Goal: Information Seeking & Learning: Learn about a topic

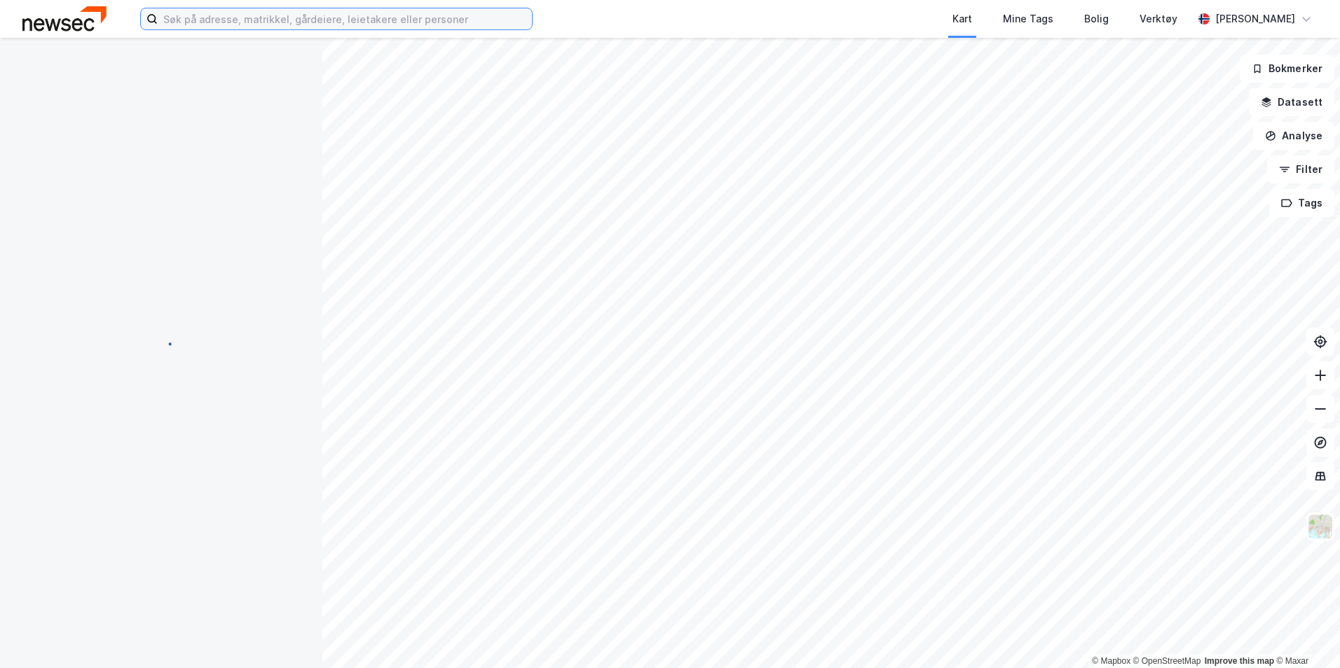
click at [352, 22] on input at bounding box center [345, 18] width 374 height 21
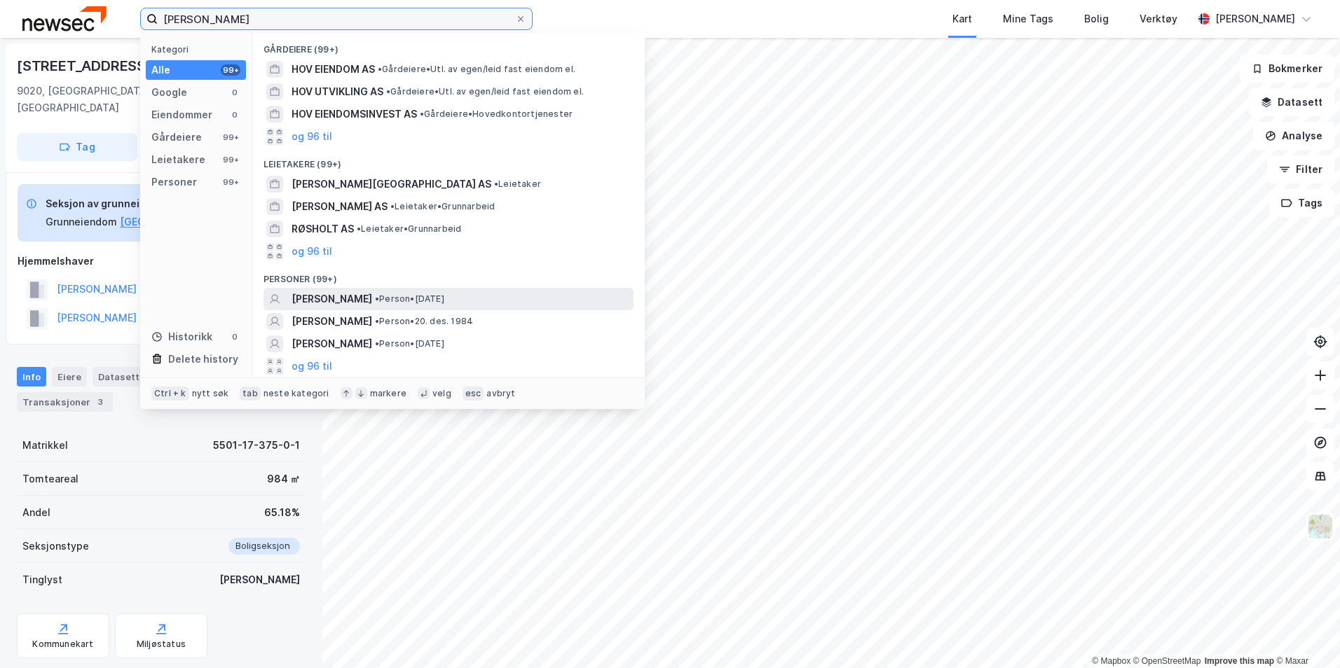
type input "[PERSON_NAME]"
click at [372, 304] on span "[PERSON_NAME]" at bounding box center [331, 299] width 81 height 17
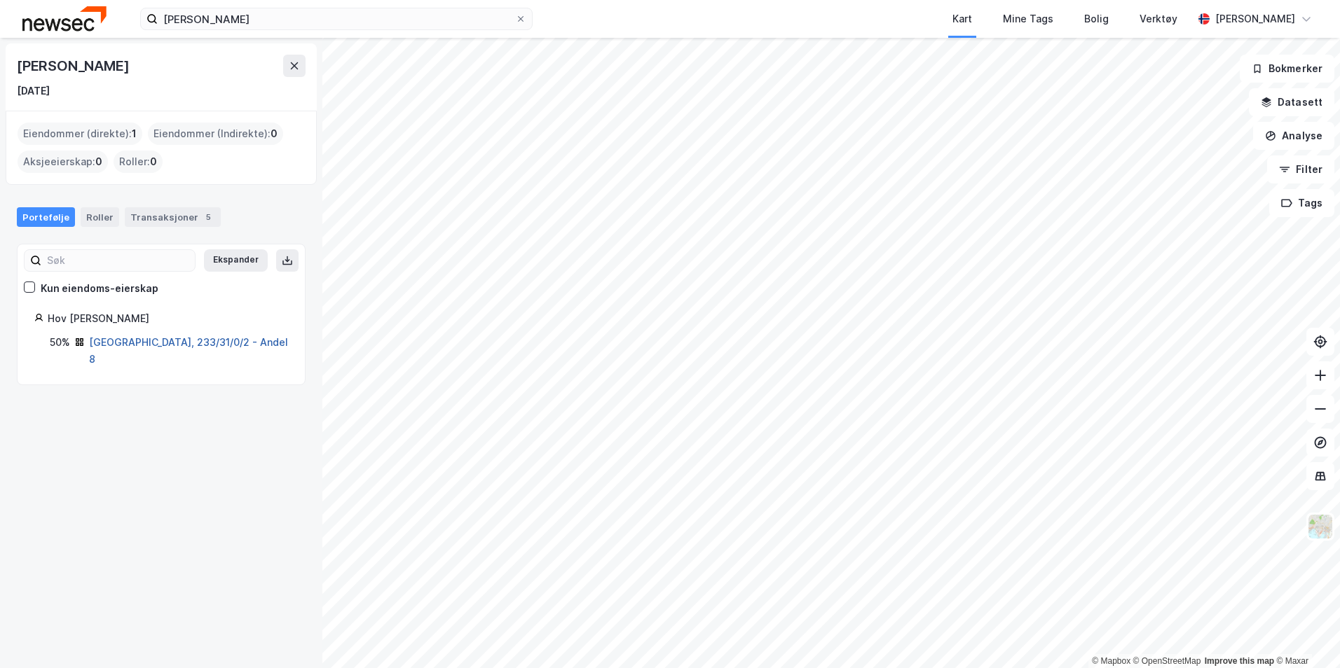
click at [172, 344] on link "[GEOGRAPHIC_DATA], 233/31/0/2 - Andel 8" at bounding box center [188, 350] width 199 height 29
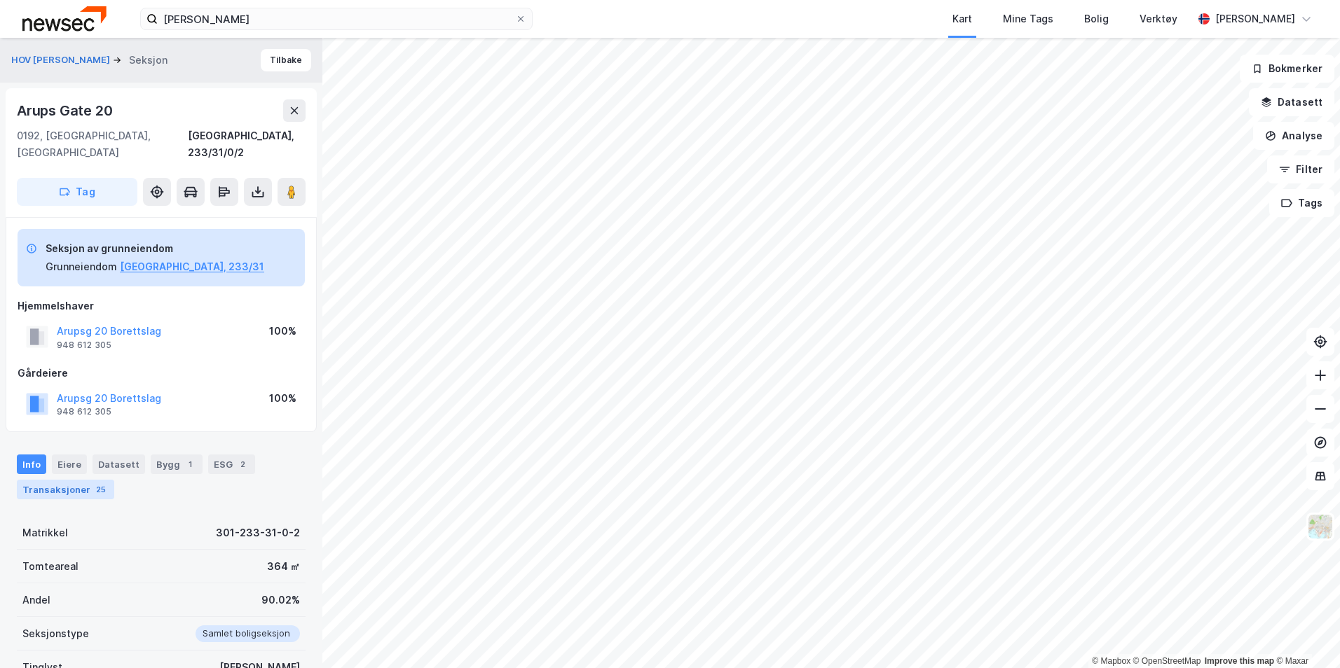
click at [81, 481] on div "Transaksjoner 25" at bounding box center [65, 490] width 97 height 20
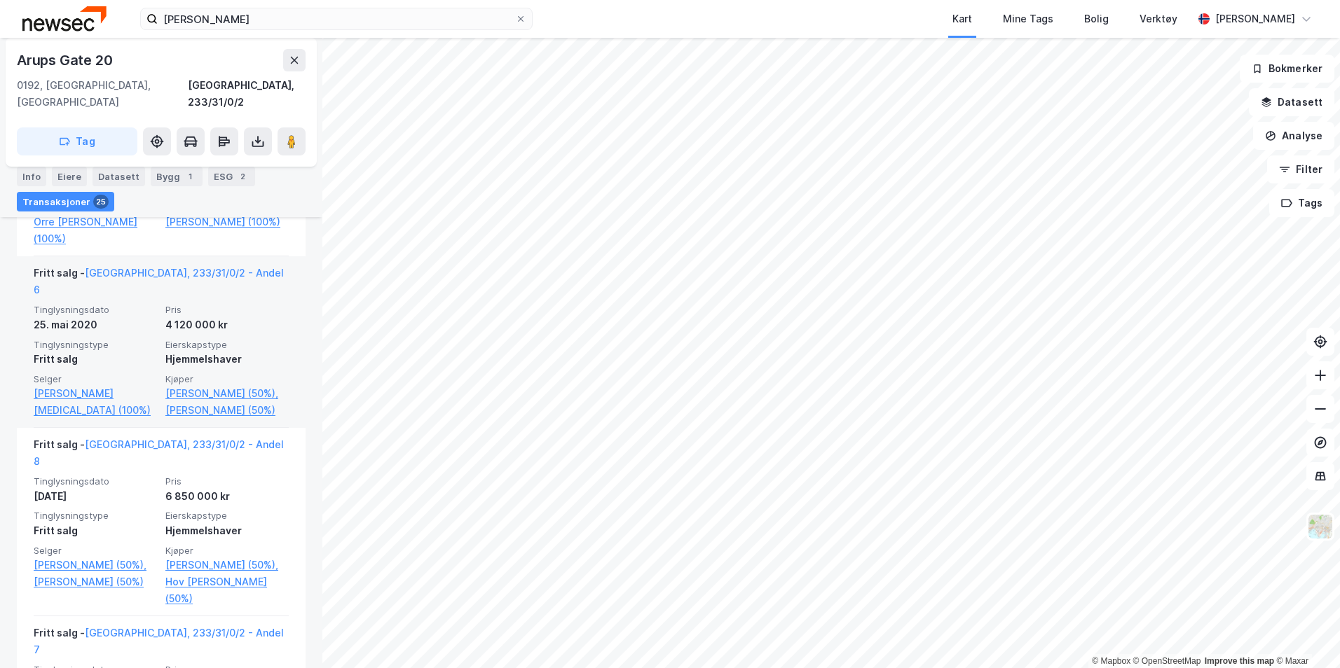
scroll to position [1285, 0]
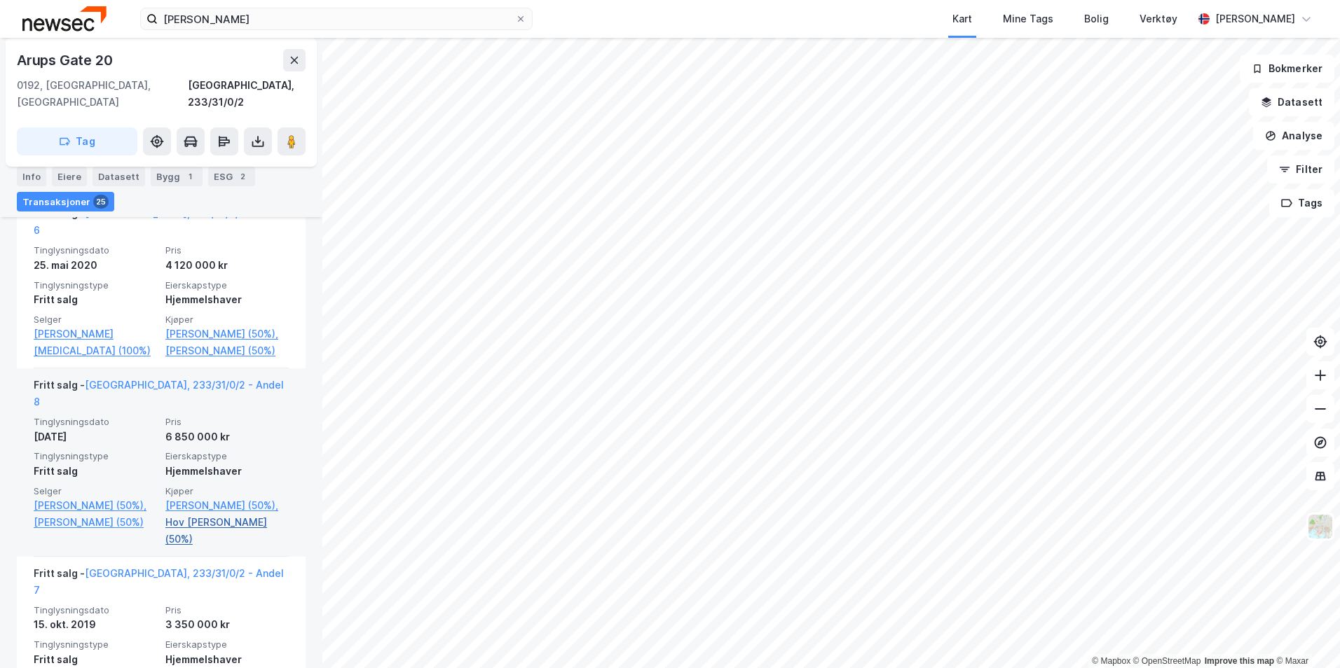
click at [193, 514] on link "Hov [PERSON_NAME] (50%)" at bounding box center [226, 531] width 123 height 34
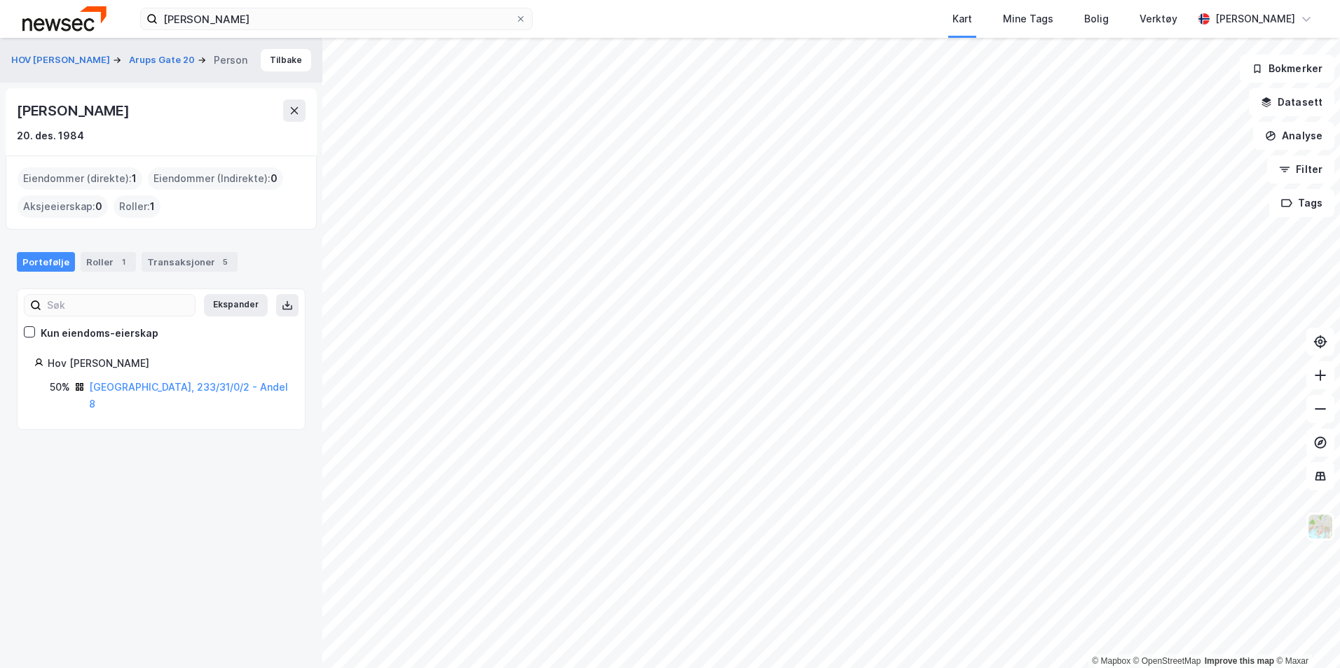
click at [275, 75] on div "HOV [PERSON_NAME] Arups Gate 20 Person [PERSON_NAME]" at bounding box center [161, 60] width 322 height 45
click at [275, 60] on button "Tilbake" at bounding box center [286, 60] width 50 height 22
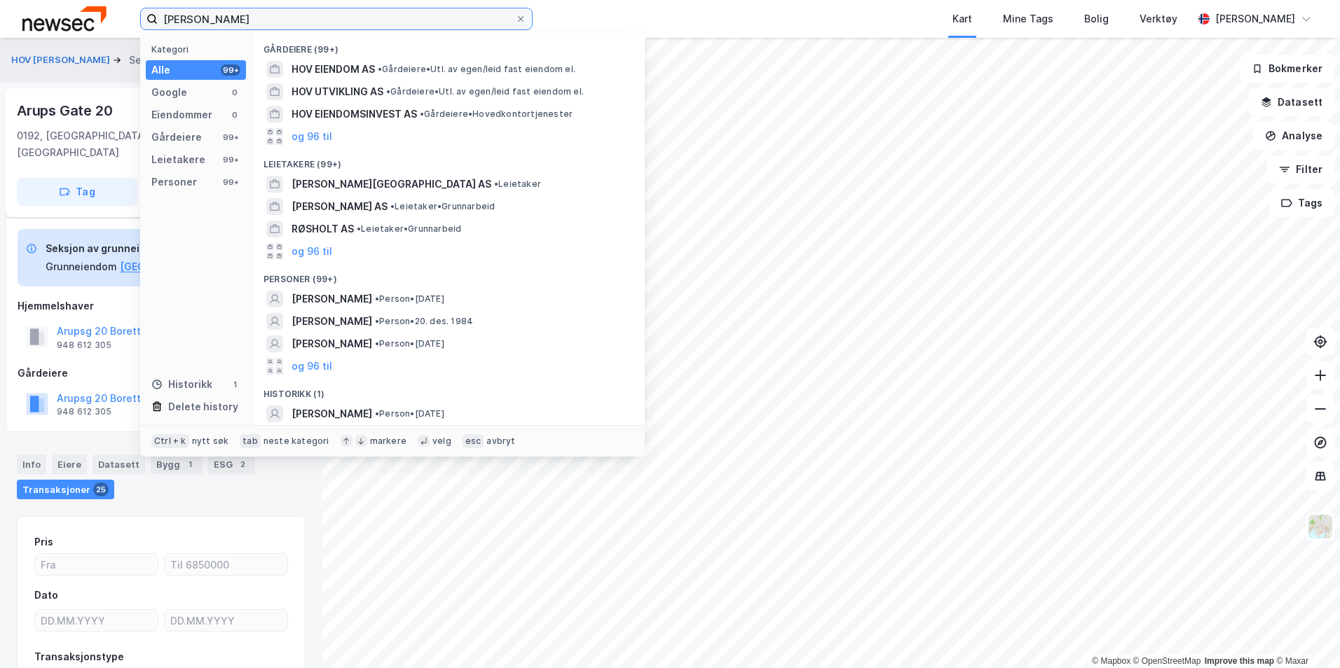
scroll to position [94, 0]
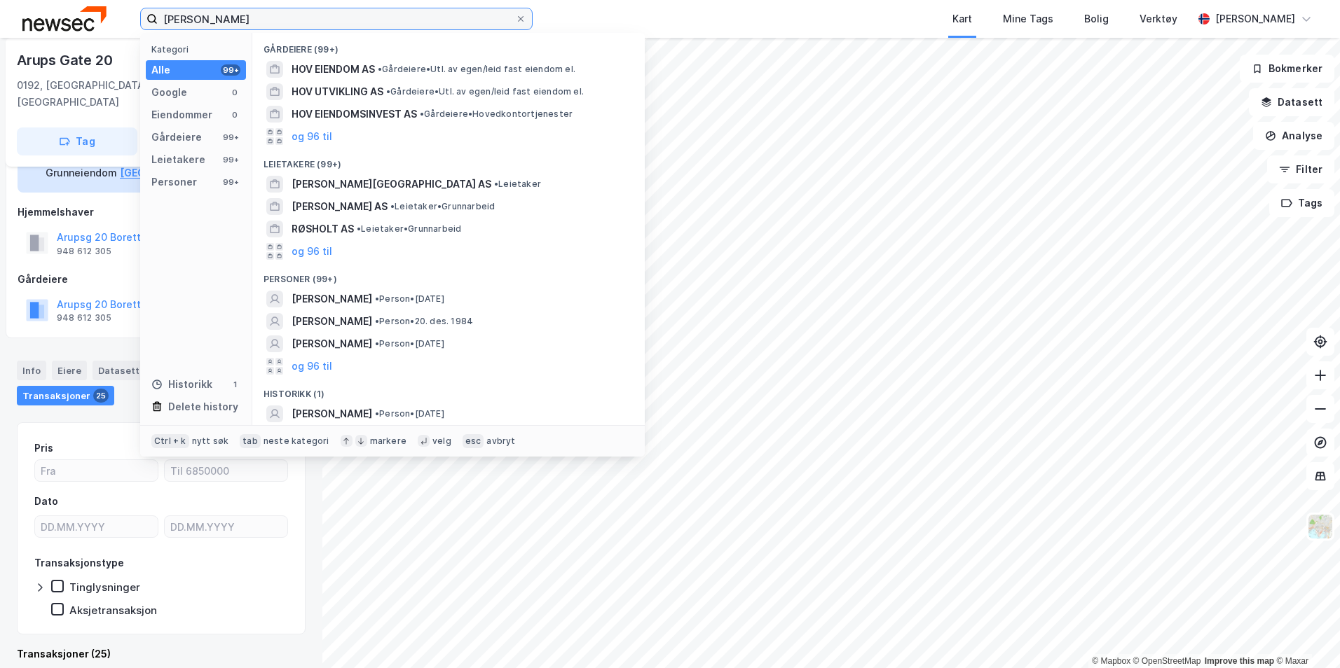
drag, startPoint x: 280, startPoint y: 28, endPoint x: -62, endPoint y: 53, distance: 342.1
click at [0, 53] on html "[PERSON_NAME] Kategori Alle 99+ Google 0 Eiendommer 0 Gårdeiere 99+ Leietakere …" at bounding box center [670, 334] width 1340 height 668
